Goal: Information Seeking & Learning: Check status

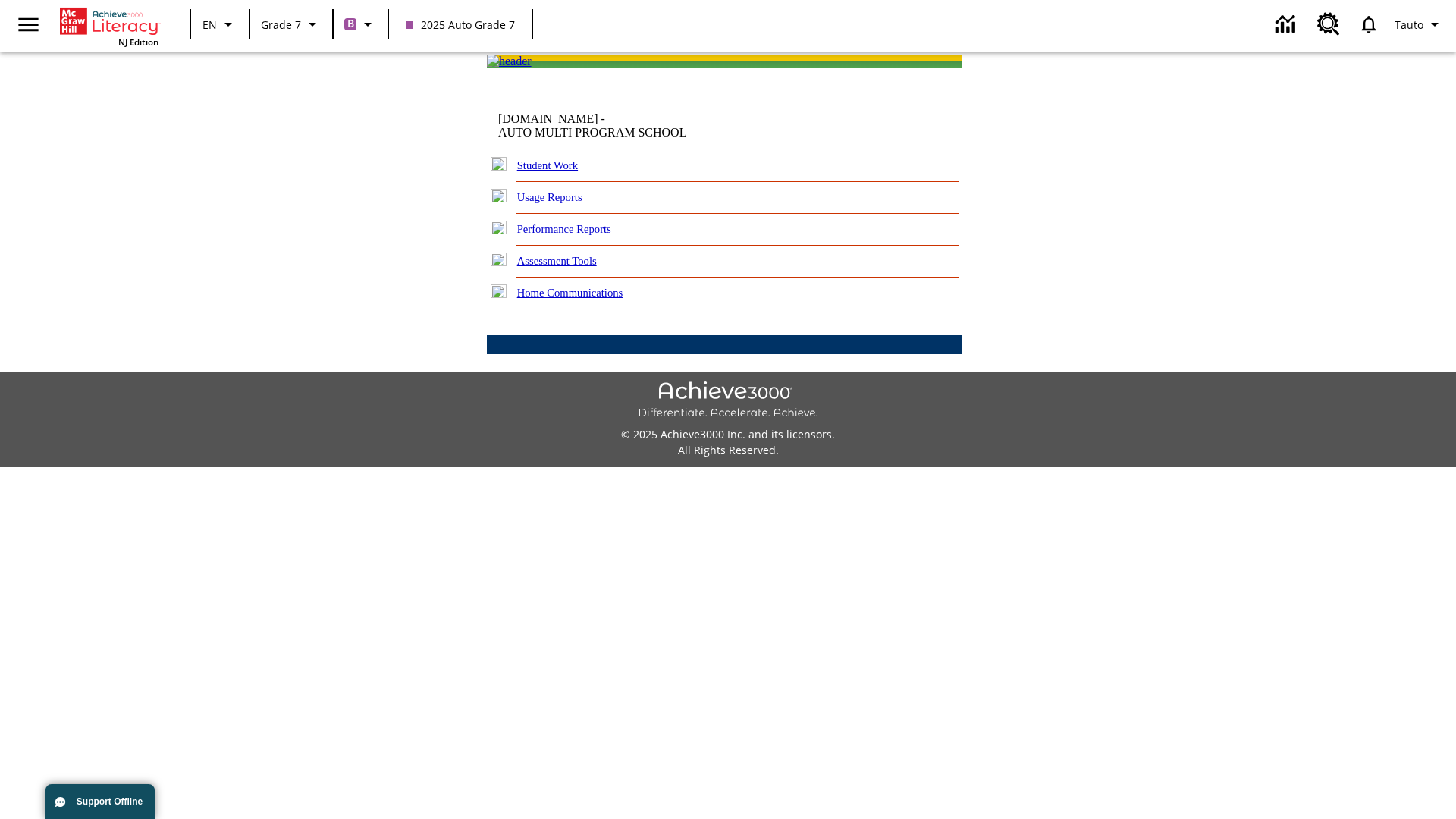
click at [580, 235] on link "Performance Reports" at bounding box center [564, 229] width 94 height 12
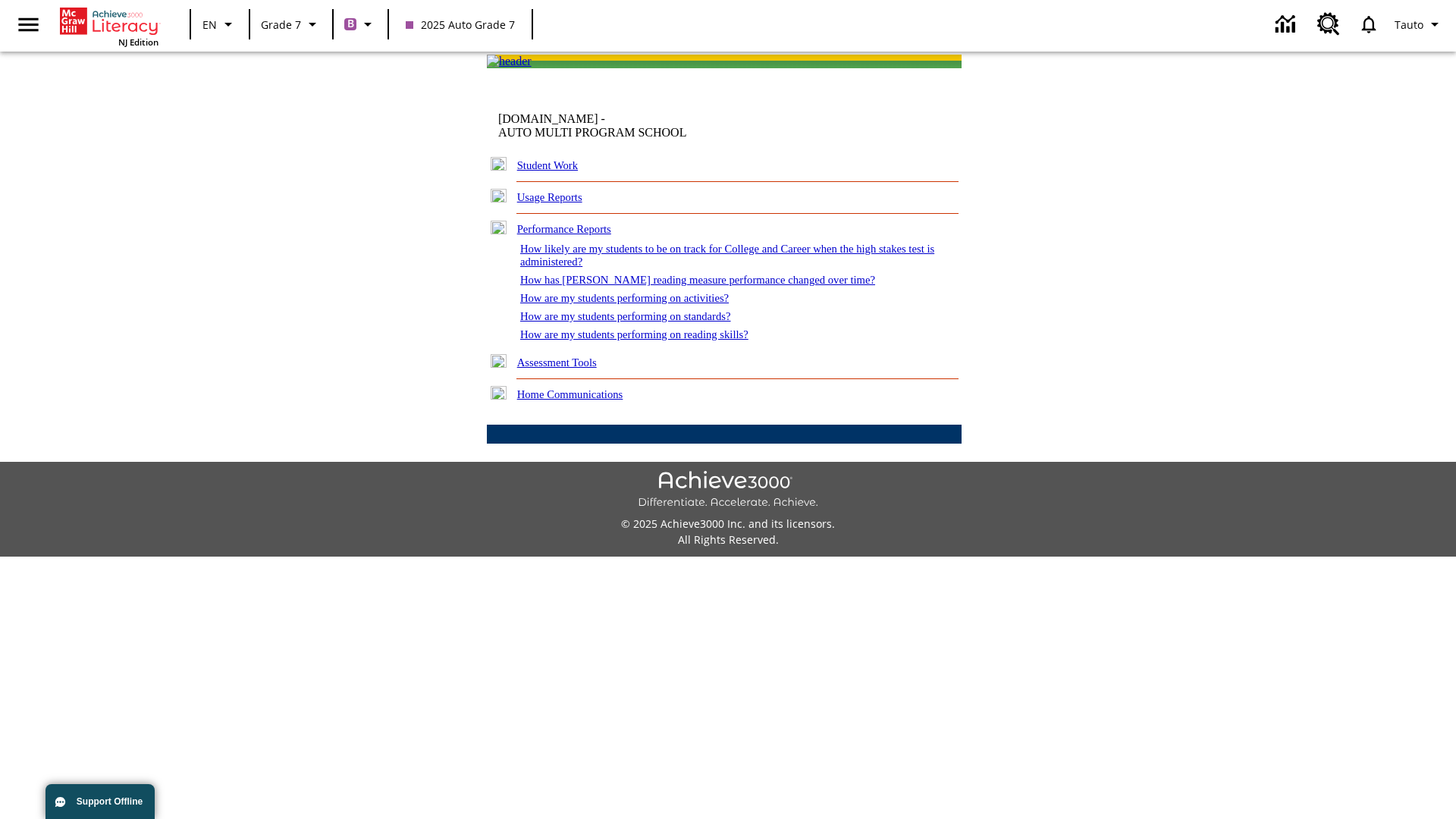
click at [640, 303] on link "How are my students performing on activities?" at bounding box center [624, 298] width 208 height 12
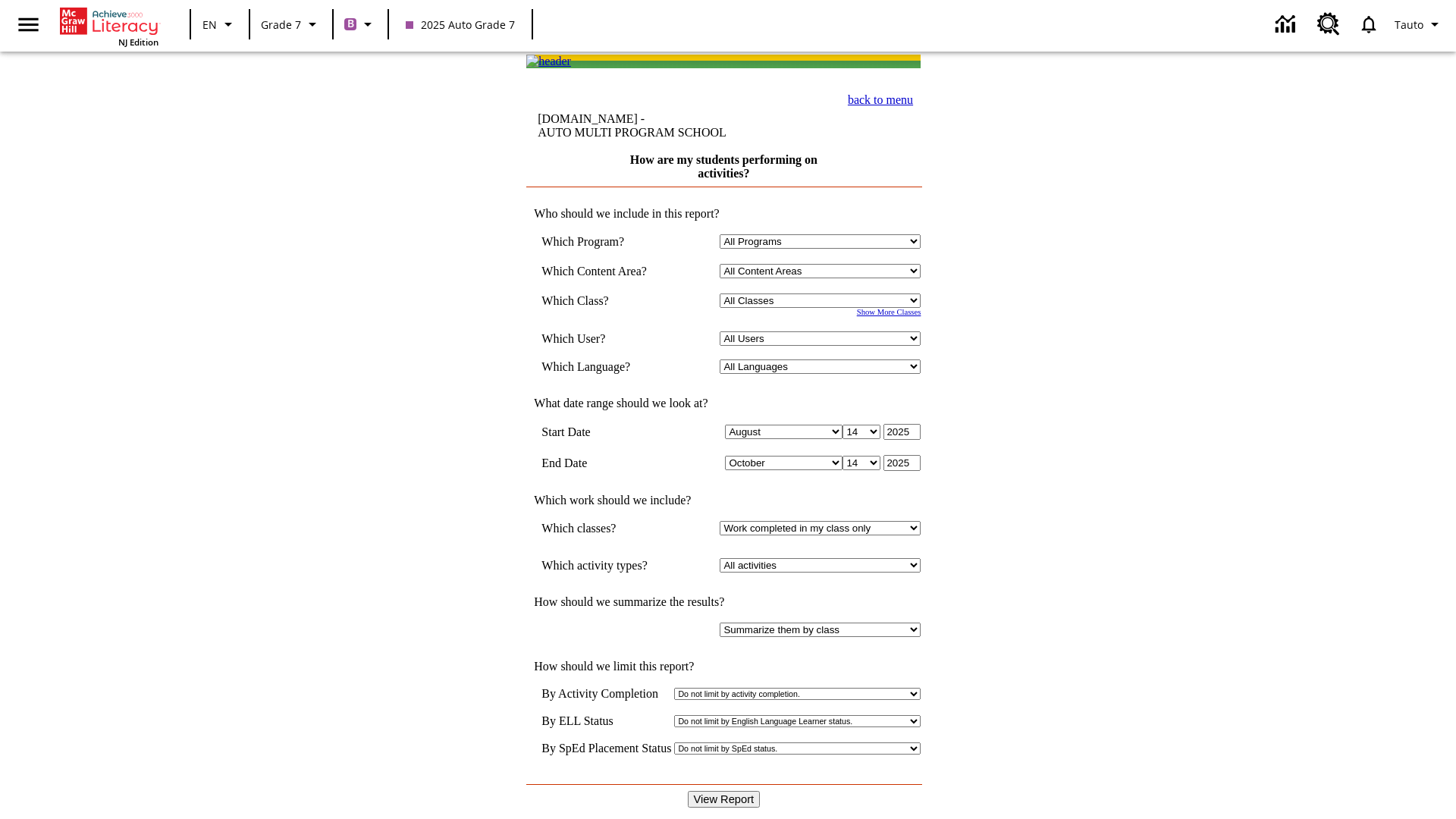
click at [725, 791] on input "View Report" at bounding box center [724, 798] width 73 height 17
select select "21437138"
select select "4"
click at [725, 791] on input "View Report" at bounding box center [724, 798] width 73 height 17
